Goal: Manage account settings

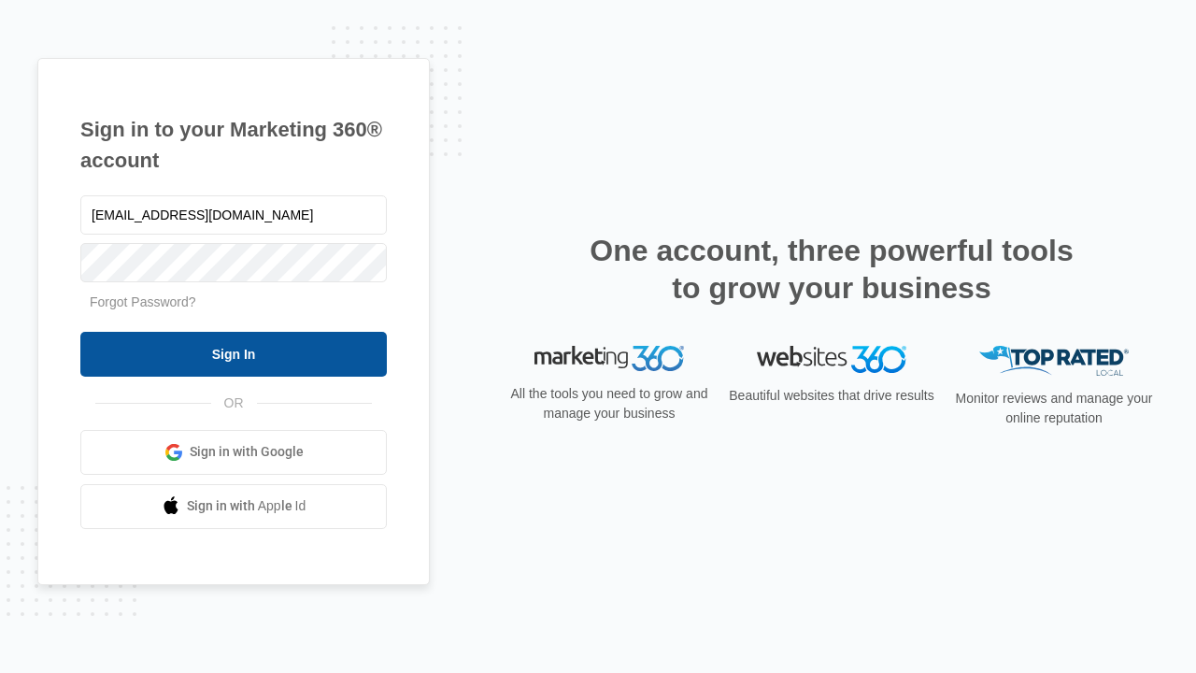
click at [234, 353] on input "Sign In" at bounding box center [233, 354] width 307 height 45
